Goal: Information Seeking & Learning: Compare options

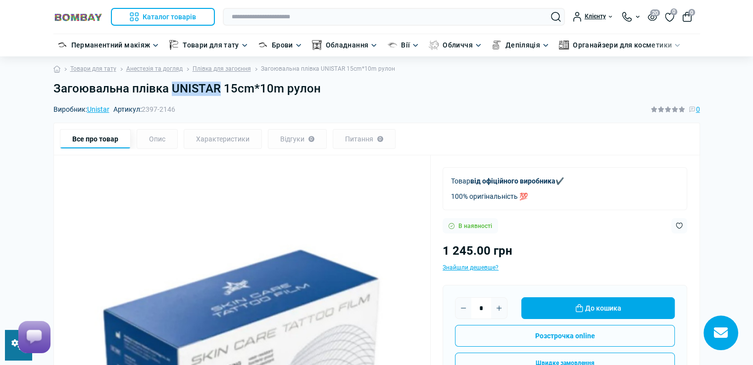
drag, startPoint x: 173, startPoint y: 86, endPoint x: 218, endPoint y: 88, distance: 45.6
click at [218, 88] on h1 "Загоювальна плівка UNISTAR 15cm*10m рулон" at bounding box center [376, 89] width 646 height 14
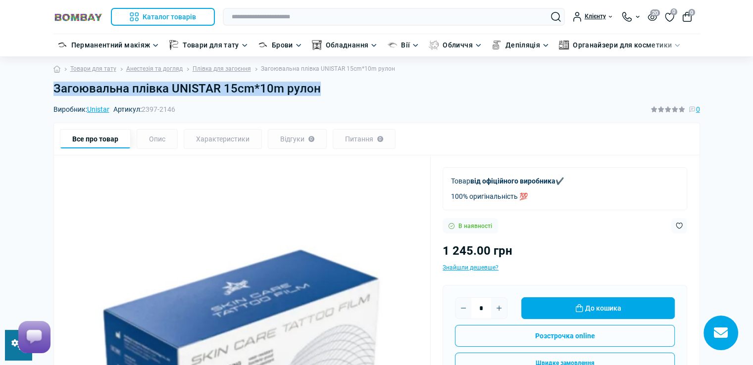
drag, startPoint x: 53, startPoint y: 90, endPoint x: 319, endPoint y: 90, distance: 265.2
click at [319, 90] on h1 "Загоювальна плівка UNISTAR 15cm*10m рулон" at bounding box center [376, 89] width 646 height 14
click at [196, 100] on div "Загоювальна плівка UNISTAR 15cm*10m рулон" at bounding box center [377, 93] width 658 height 22
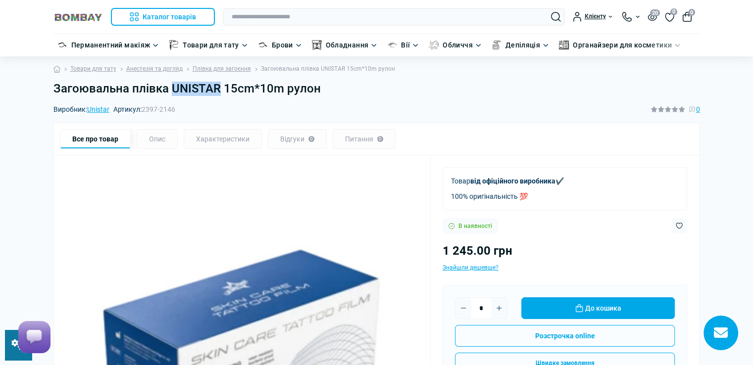
drag, startPoint x: 171, startPoint y: 87, endPoint x: 216, endPoint y: 87, distance: 45.0
click at [216, 87] on h1 "Загоювальна плівка UNISTAR 15cm*10m рулон" at bounding box center [376, 89] width 646 height 14
copy h1 "UNISTAR"
click at [268, 149] on div "Все про товар Опис Характеристики Відгуки 0 Питання 0" at bounding box center [376, 139] width 646 height 33
drag, startPoint x: 143, startPoint y: 111, endPoint x: 176, endPoint y: 103, distance: 33.6
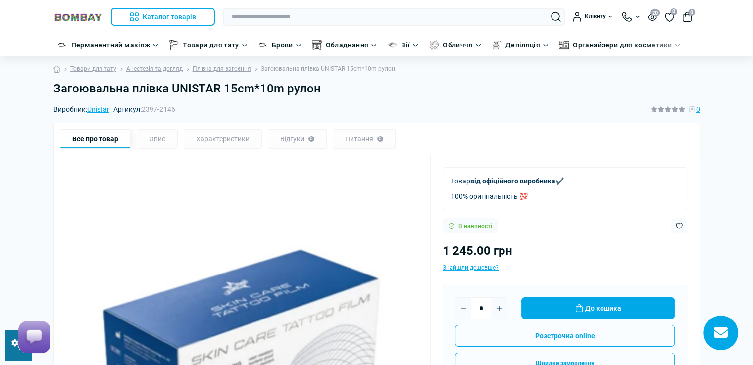
click at [178, 104] on div "Виробник: Unistar Артикул: 2397-2146 0" at bounding box center [376, 109] width 646 height 11
drag, startPoint x: 145, startPoint y: 112, endPoint x: 178, endPoint y: 108, distance: 32.4
click at [178, 108] on div "Виробник: Unistar Артикул: 2397-2146 0" at bounding box center [376, 109] width 646 height 11
copy span "2397-2146"
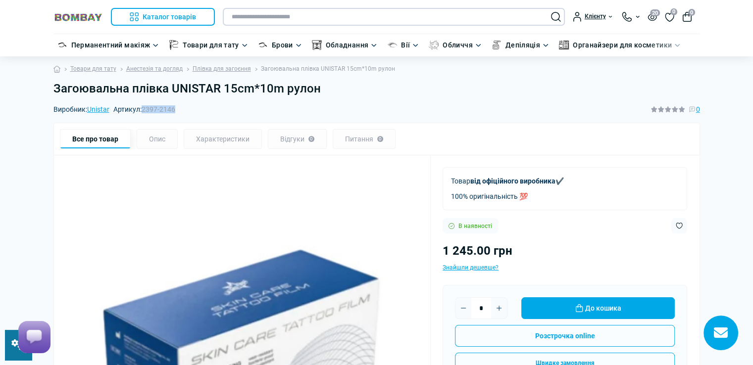
click at [288, 18] on input "text" at bounding box center [394, 17] width 342 height 18
paste input "*********"
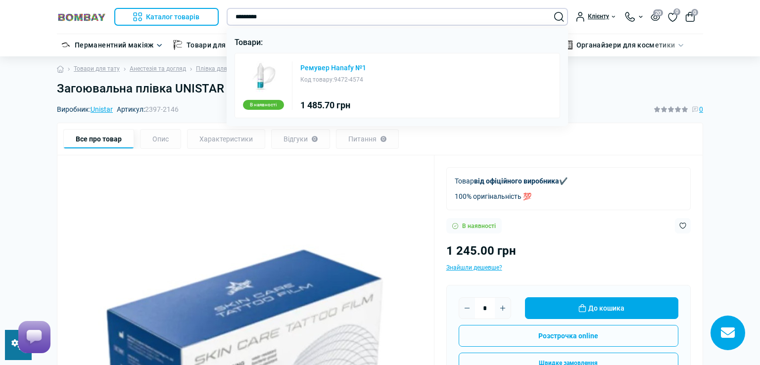
type input "*********"
click at [314, 68] on link "Ремувер Hanafy №1" at bounding box center [333, 67] width 66 height 7
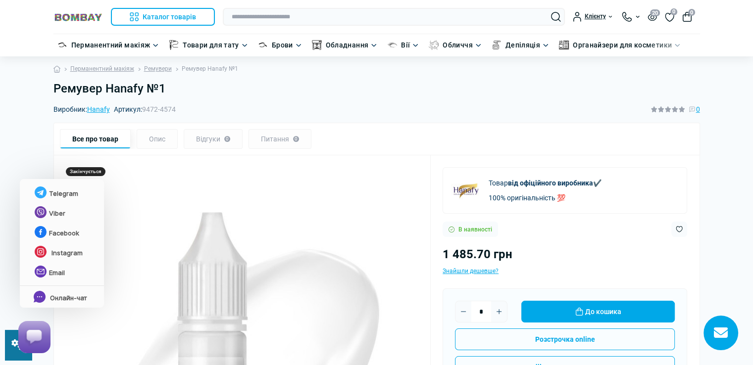
click at [10, 356] on html at bounding box center [32, 337] width 45 height 48
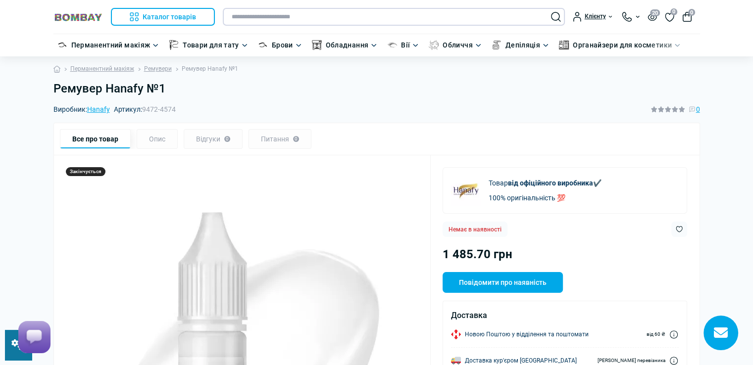
click at [308, 16] on input "text" at bounding box center [394, 17] width 342 height 18
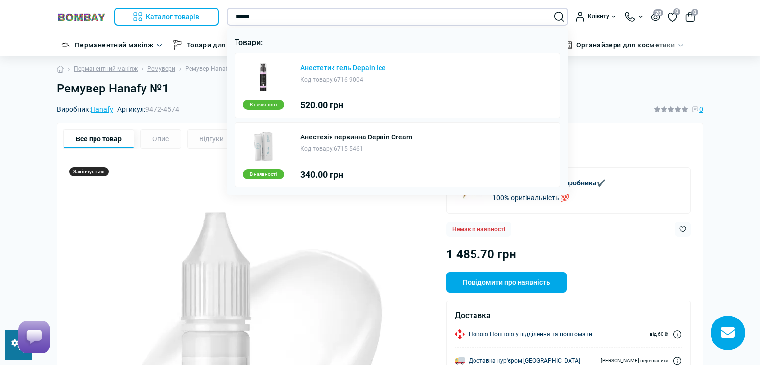
type input "******"
click at [334, 68] on link "Анестетик гель Depain Ice" at bounding box center [343, 67] width 86 height 7
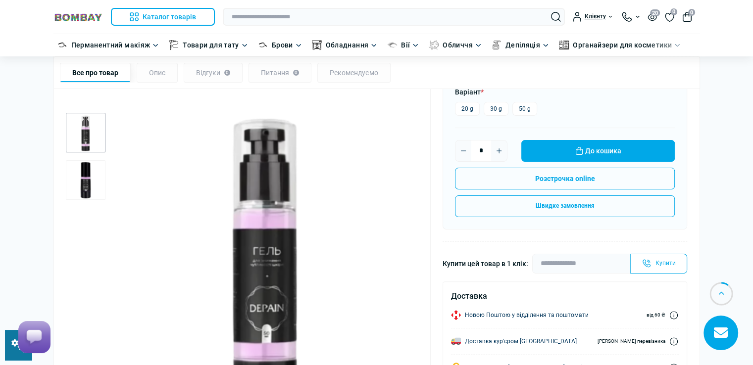
scroll to position [198, 0]
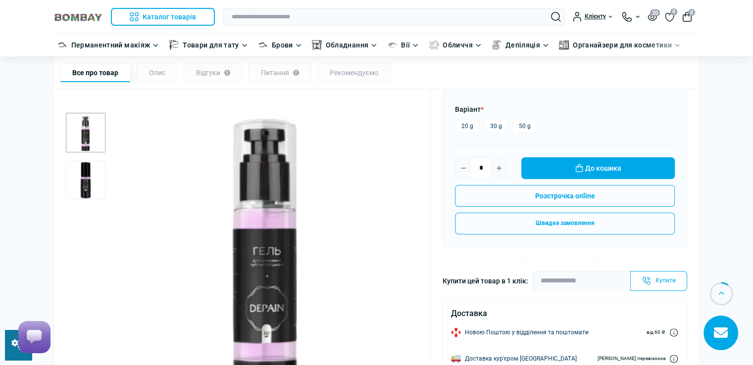
click at [85, 179] on img "2 / 2" at bounding box center [86, 180] width 40 height 40
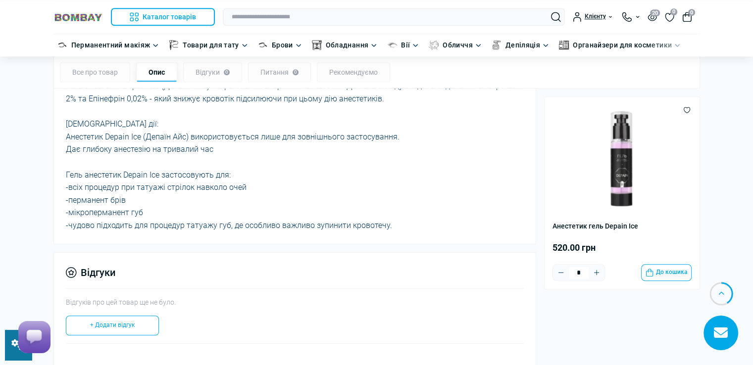
scroll to position [742, 0]
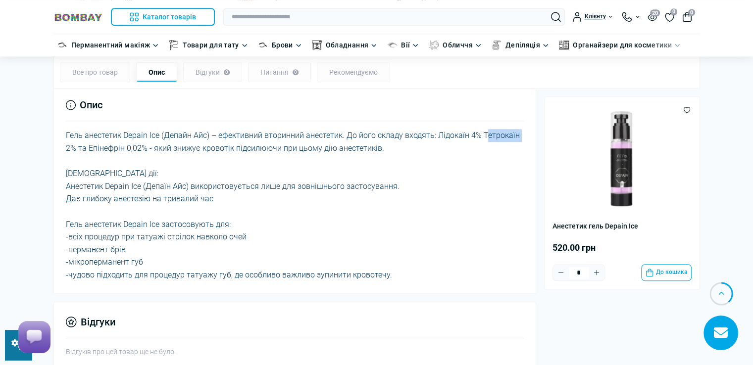
drag, startPoint x: 480, startPoint y: 125, endPoint x: 534, endPoint y: 129, distance: 54.0
click at [534, 129] on div "Опис Гель анестетик Depain Ice (Депайн Айс) – ефективний вторинний анестетик. Д…" at bounding box center [294, 189] width 483 height 209
drag, startPoint x: 481, startPoint y: 125, endPoint x: 519, endPoint y: 127, distance: 37.7
click at [519, 129] on div "Гель анестетик Depain Ice (Депайн Айс) – ефективний вторинний анестетик. До йог…" at bounding box center [295, 205] width 458 height 152
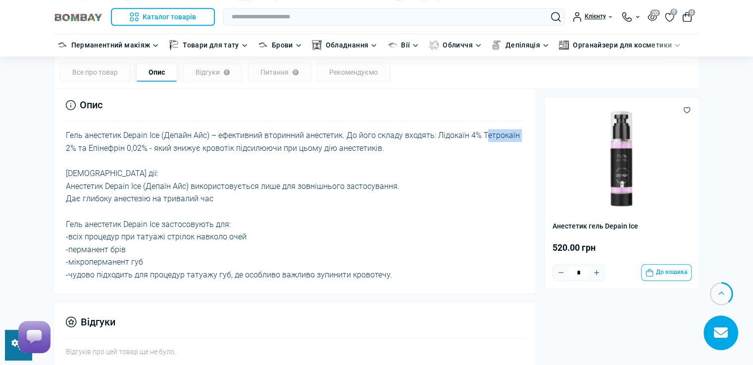
copy div "Тетрокаїн"
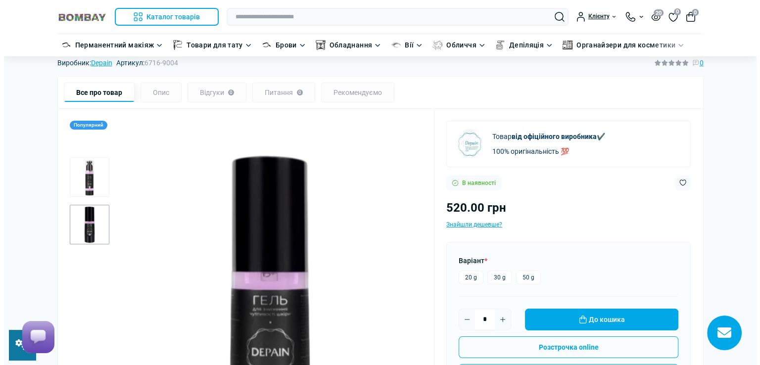
scroll to position [0, 0]
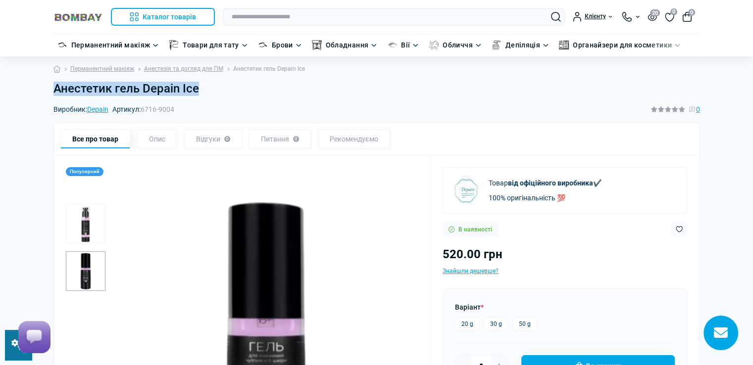
drag, startPoint x: 53, startPoint y: 89, endPoint x: 198, endPoint y: 88, distance: 144.5
click at [198, 88] on h1 "Анестетик гель Depain Ice" at bounding box center [376, 89] width 646 height 14
copy h1 "Анестетик гель Depain Ice"
click at [336, 17] on input "text" at bounding box center [394, 17] width 342 height 18
paste input "**********"
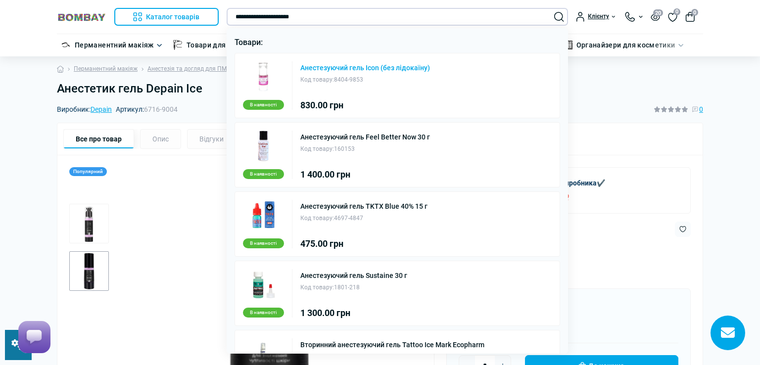
type input "**********"
click at [338, 67] on link "Анестезуючий гель Icon (без лідокаїну)" at bounding box center [365, 67] width 130 height 7
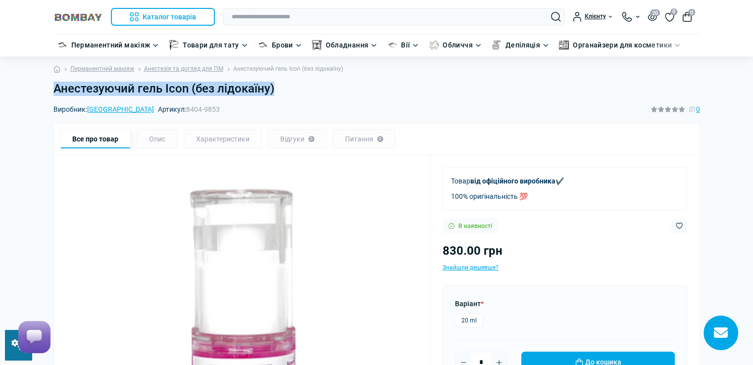
drag, startPoint x: 219, startPoint y: 93, endPoint x: 281, endPoint y: 93, distance: 62.3
click at [281, 93] on h1 "Анестезуючий гель Icon (без лідокаїну)" at bounding box center [376, 89] width 646 height 14
